Goal: Task Accomplishment & Management: Manage account settings

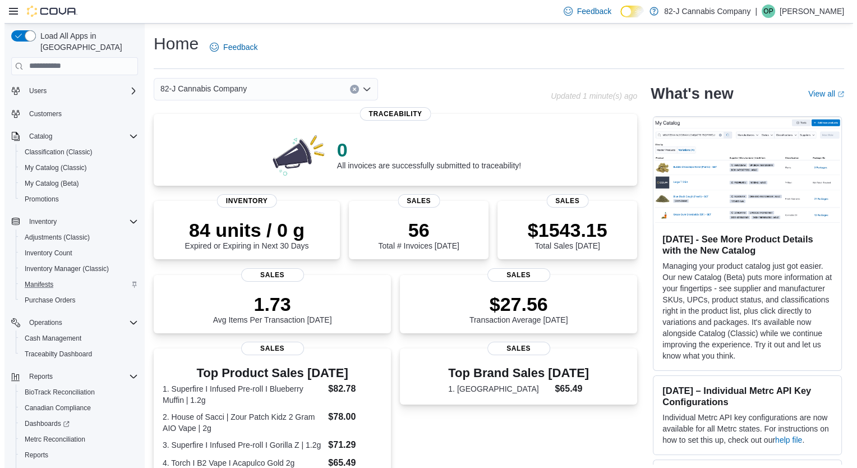
scroll to position [20, 0]
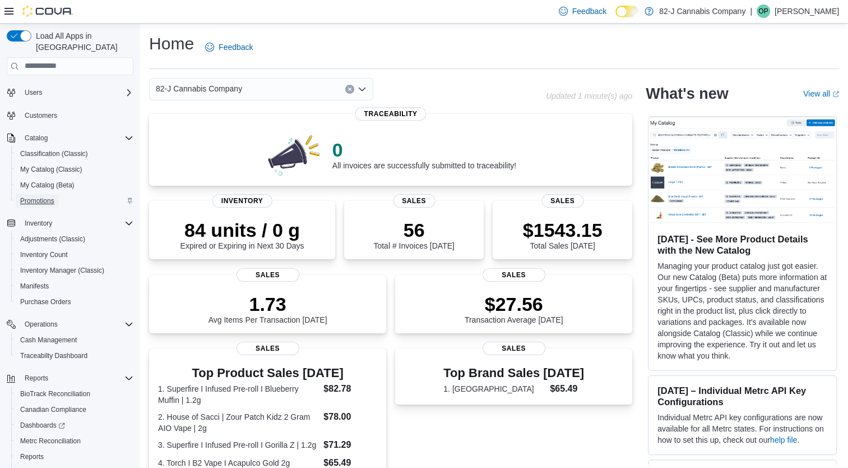
click at [45, 196] on span "Promotions" at bounding box center [37, 200] width 34 height 9
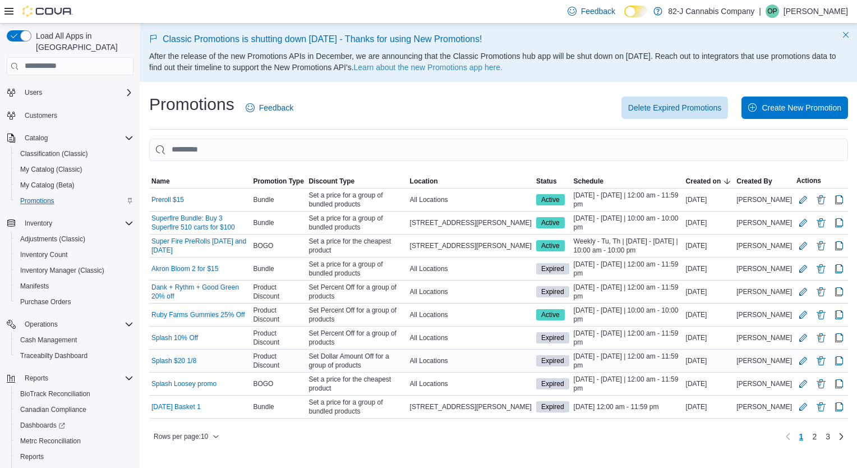
click at [224, 366] on div "Splash $20 1/8" at bounding box center [200, 360] width 102 height 13
click at [816, 444] on link "2" at bounding box center [814, 436] width 13 height 18
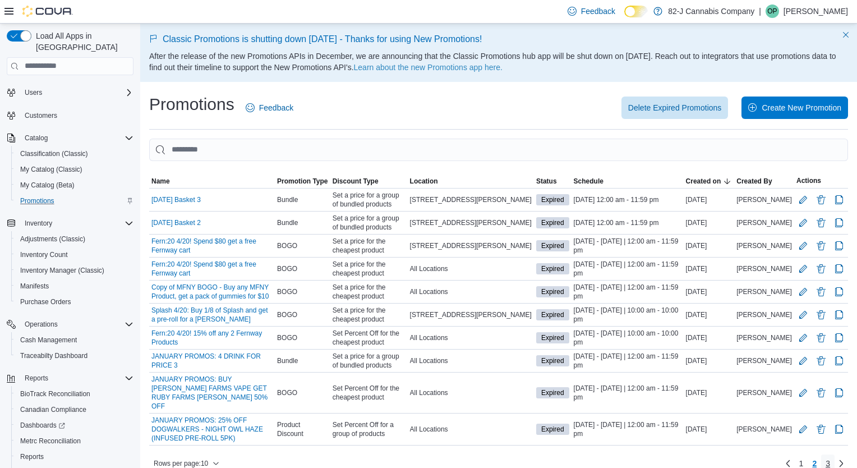
click at [826, 458] on span "3" at bounding box center [827, 463] width 4 height 11
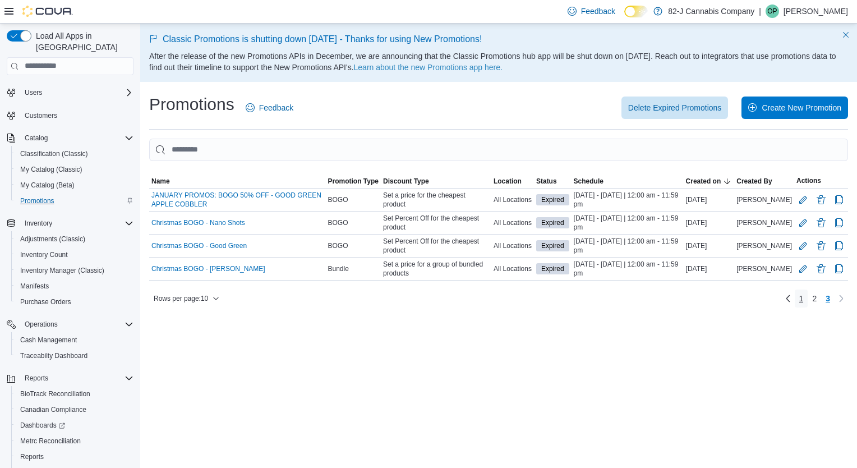
click at [800, 297] on span "1" at bounding box center [801, 298] width 4 height 11
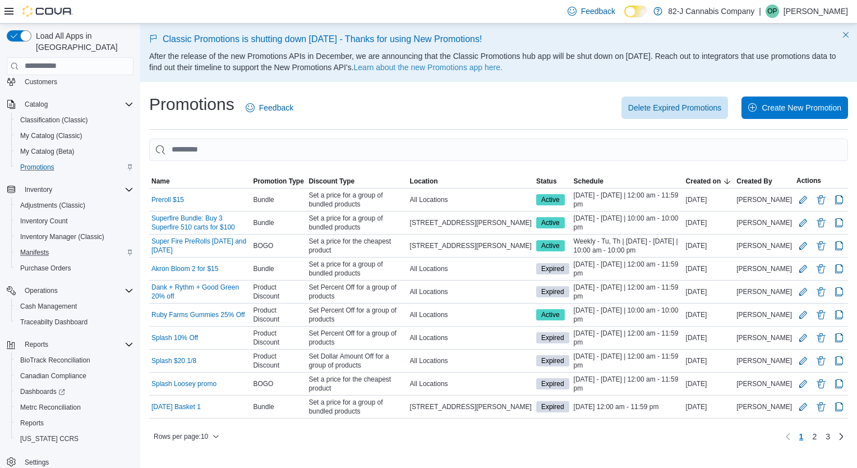
scroll to position [58, 0]
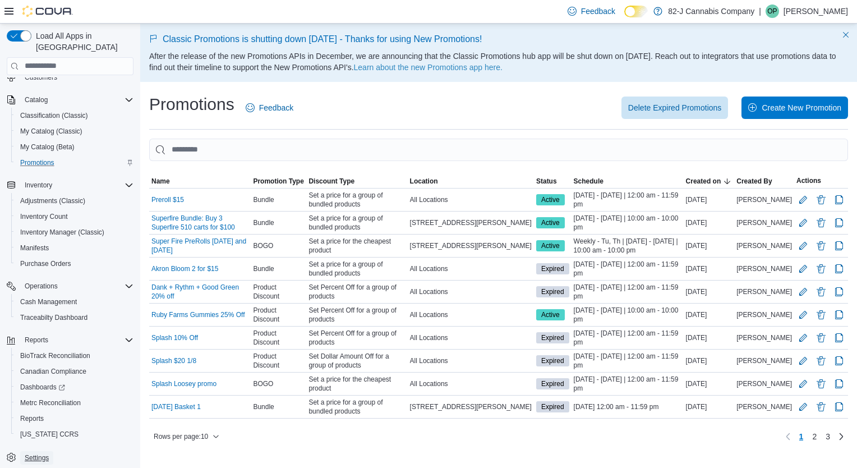
click at [43, 453] on span "Settings" at bounding box center [37, 457] width 24 height 9
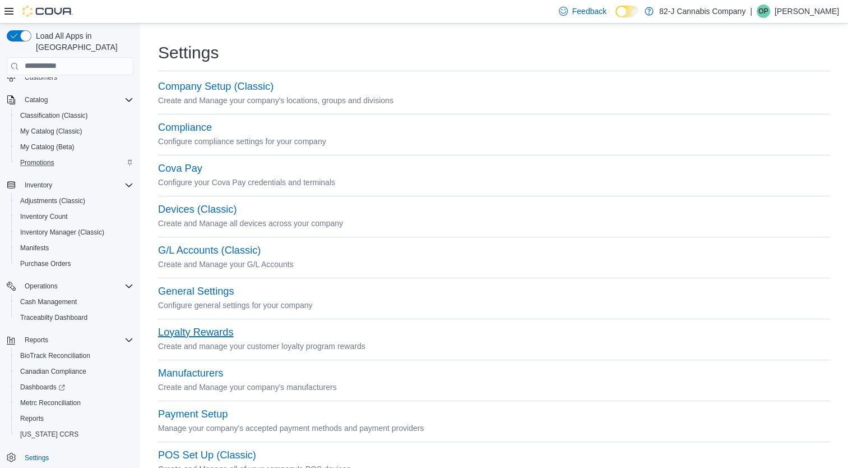
click at [197, 335] on button "Loyalty Rewards" at bounding box center [195, 332] width 75 height 12
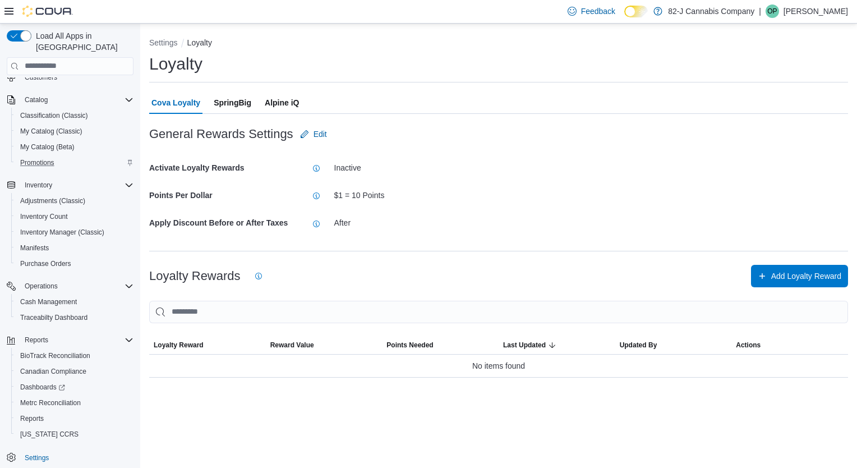
click at [280, 105] on span "Alpine iQ" at bounding box center [282, 102] width 34 height 22
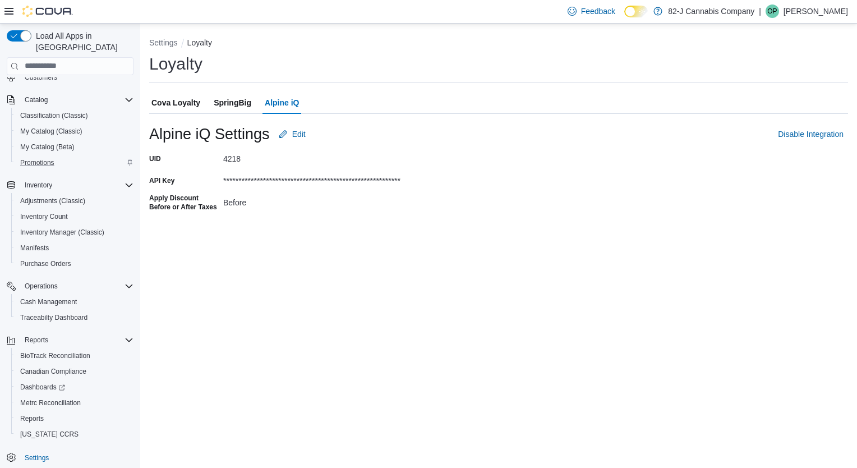
click at [243, 102] on span "SpringBig" at bounding box center [233, 102] width 38 height 22
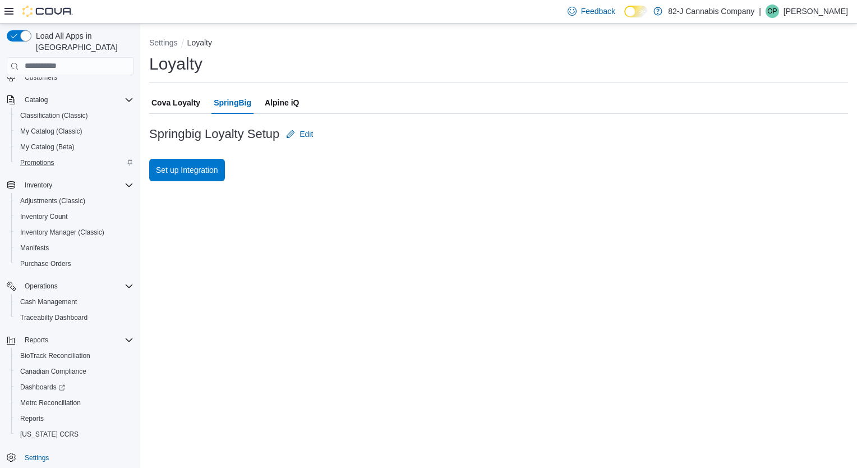
click at [188, 102] on span "Cova Loyalty" at bounding box center [175, 102] width 49 height 22
